Goal: Task Accomplishment & Management: Manage account settings

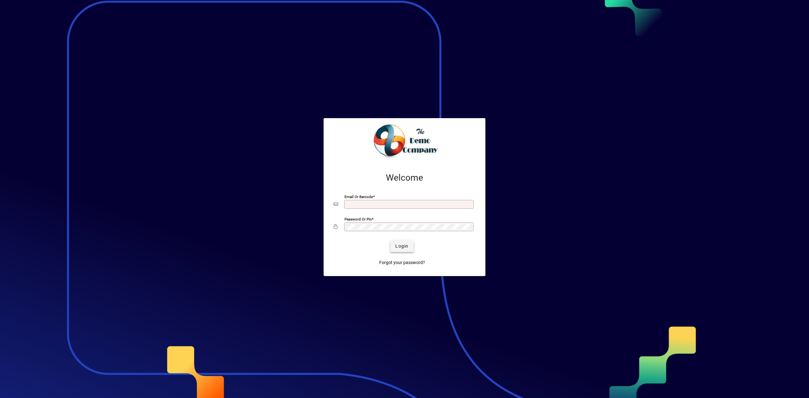
type input "**********"
click at [404, 248] on span "Login" at bounding box center [401, 246] width 13 height 7
type input "**********"
drag, startPoint x: 0, startPoint y: 0, endPoint x: 404, endPoint y: 248, distance: 474.4
click at [404, 248] on span "Login" at bounding box center [401, 246] width 13 height 7
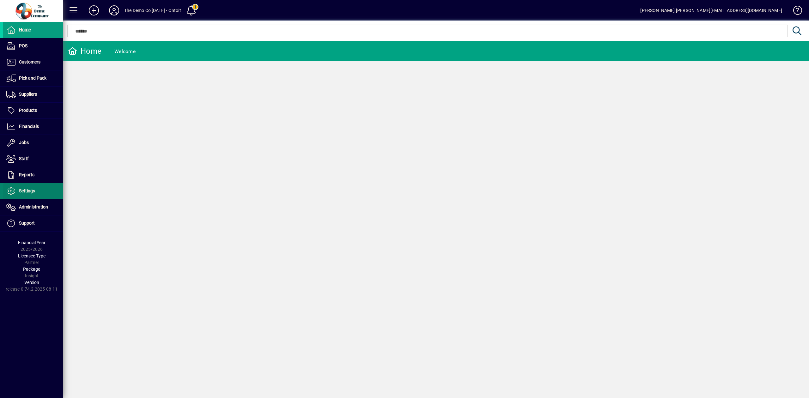
click at [31, 189] on span "Settings" at bounding box center [19, 191] width 32 height 8
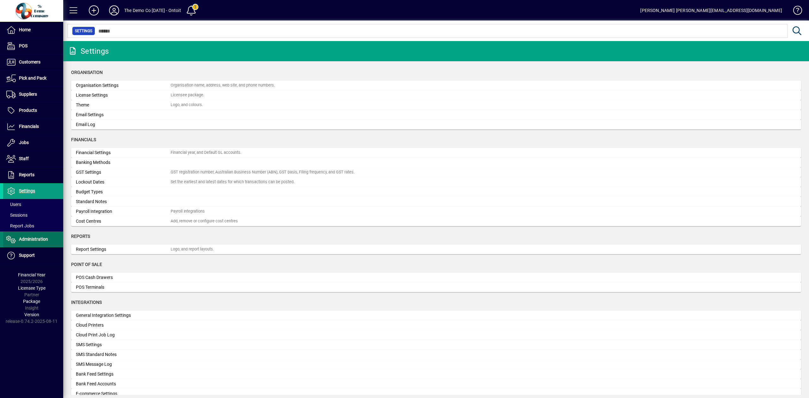
click at [38, 242] on span "Administration" at bounding box center [33, 239] width 29 height 5
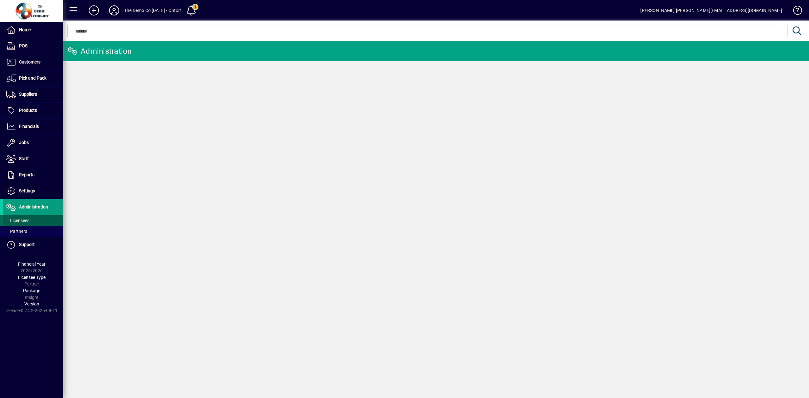
click at [23, 222] on span "Licensees" at bounding box center [17, 220] width 23 height 5
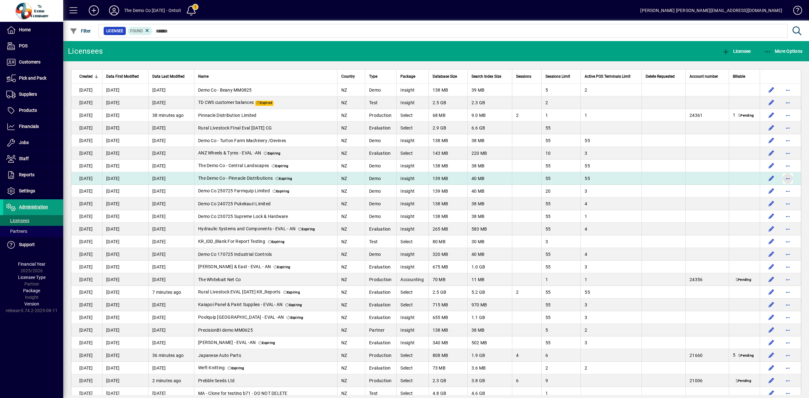
click at [782, 176] on span "button" at bounding box center [787, 178] width 15 height 15
click at [699, 174] on div at bounding box center [404, 199] width 809 height 398
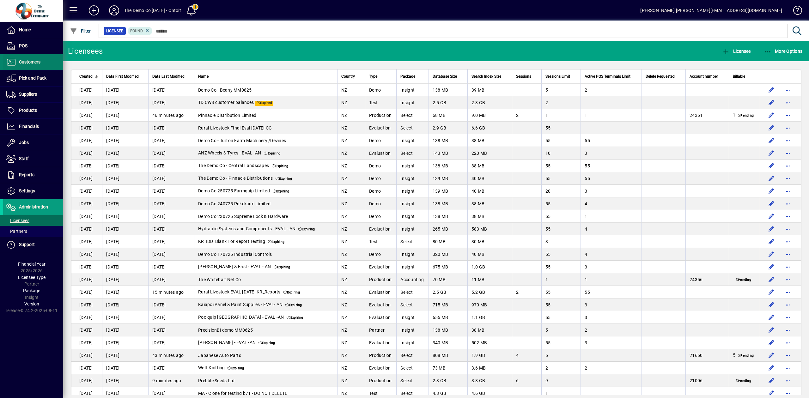
click at [17, 61] on span "Customers" at bounding box center [21, 62] width 37 height 8
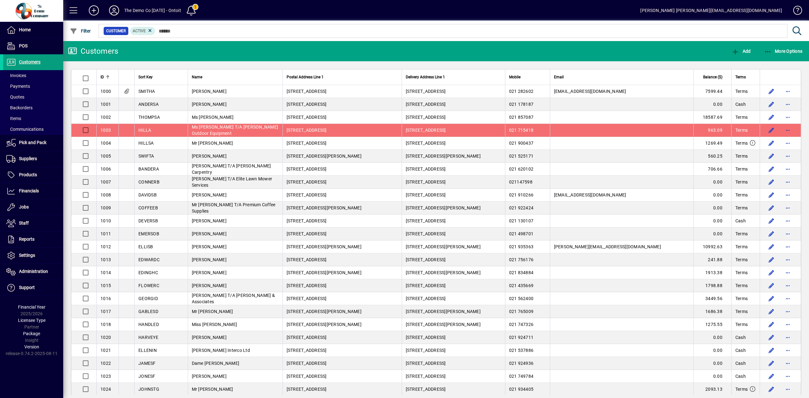
click at [117, 7] on icon at bounding box center [114, 10] width 13 height 10
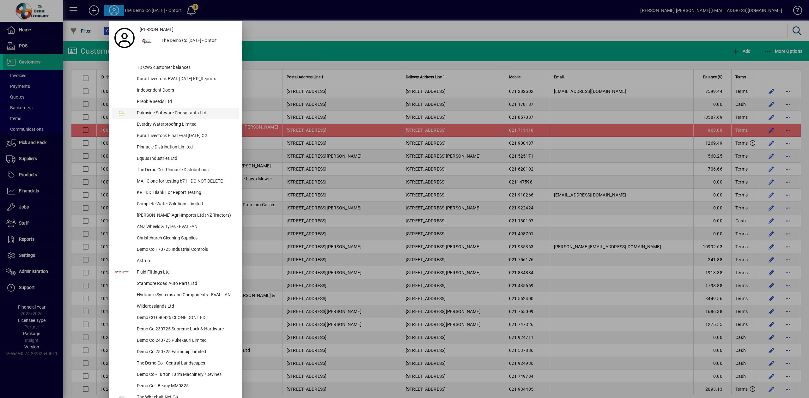
click at [158, 112] on div "Palmside Software Consultants Ltd" at bounding box center [185, 113] width 107 height 11
